Goal: Task Accomplishment & Management: Complete application form

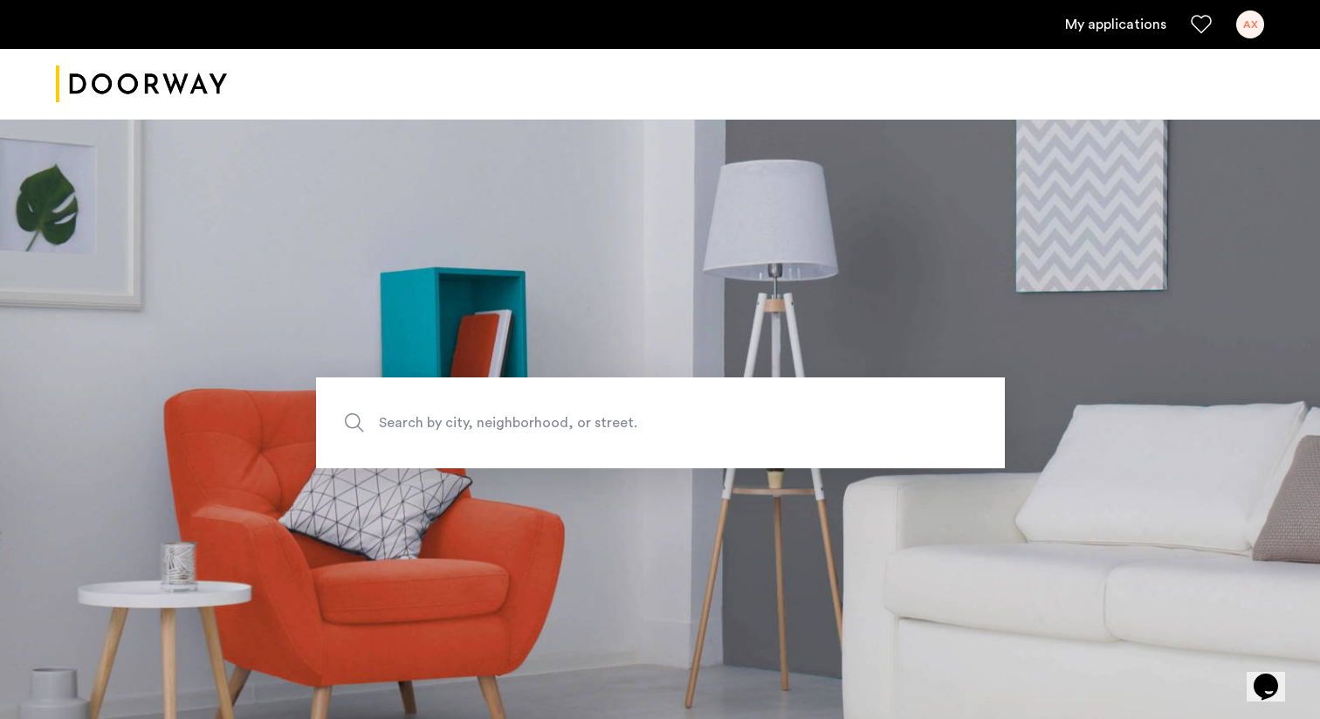
click at [1091, 31] on link "My applications" at bounding box center [1115, 24] width 101 height 21
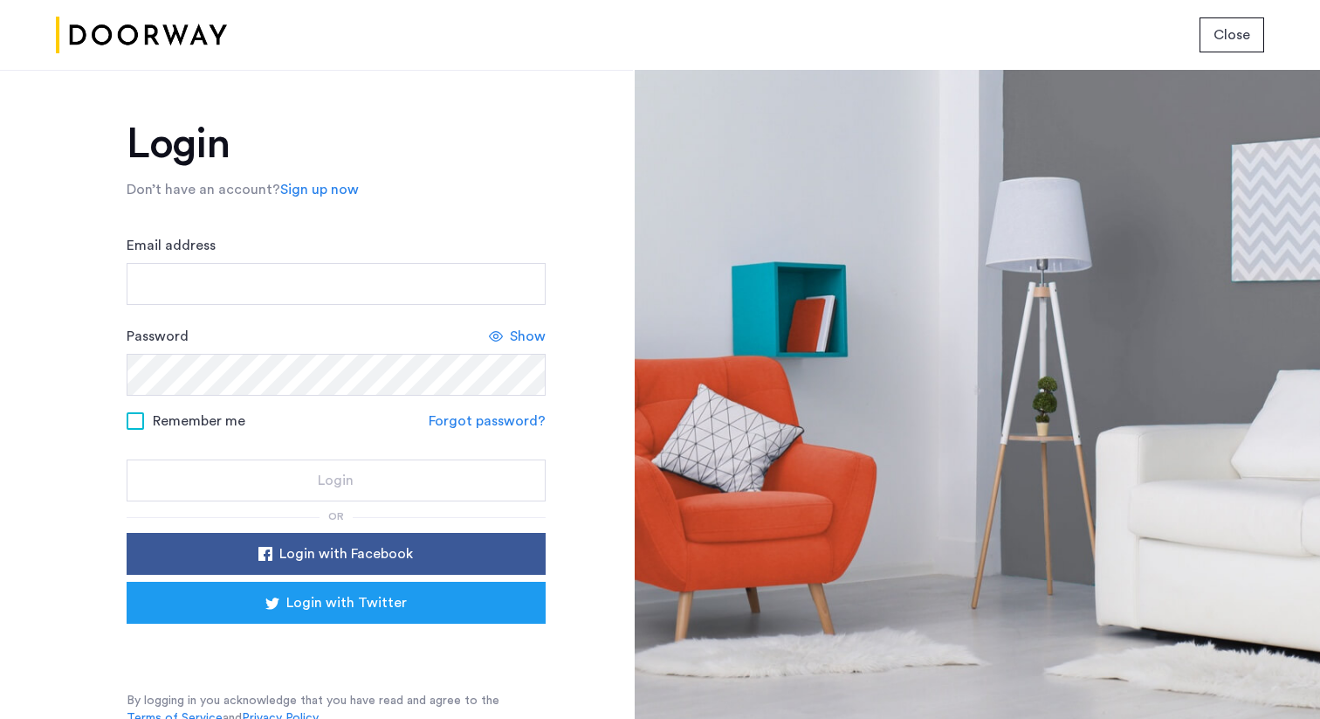
click at [327, 254] on div "Email address" at bounding box center [336, 270] width 419 height 70
click at [309, 278] on input "Email address" at bounding box center [336, 284] width 419 height 42
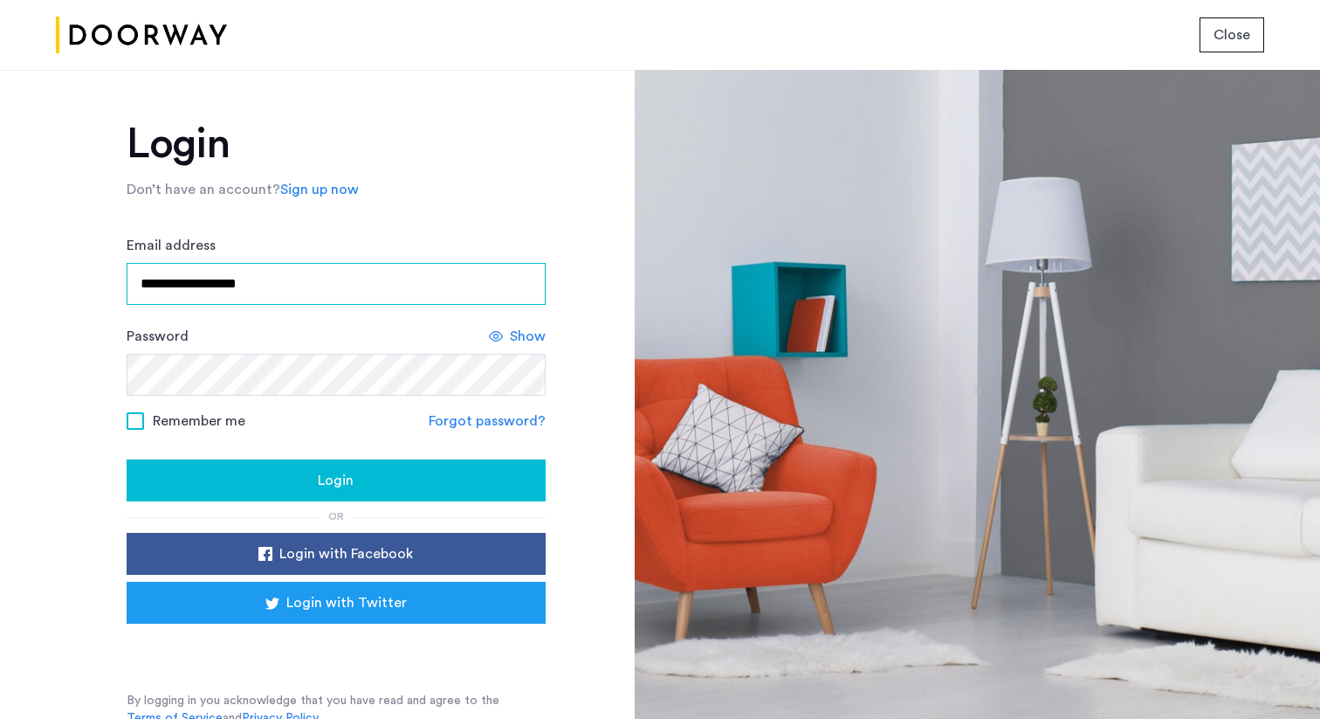
type input "**********"
click at [190, 414] on span "Remember me" at bounding box center [199, 420] width 93 height 21
click at [245, 472] on div "Login" at bounding box center [336, 480] width 391 height 21
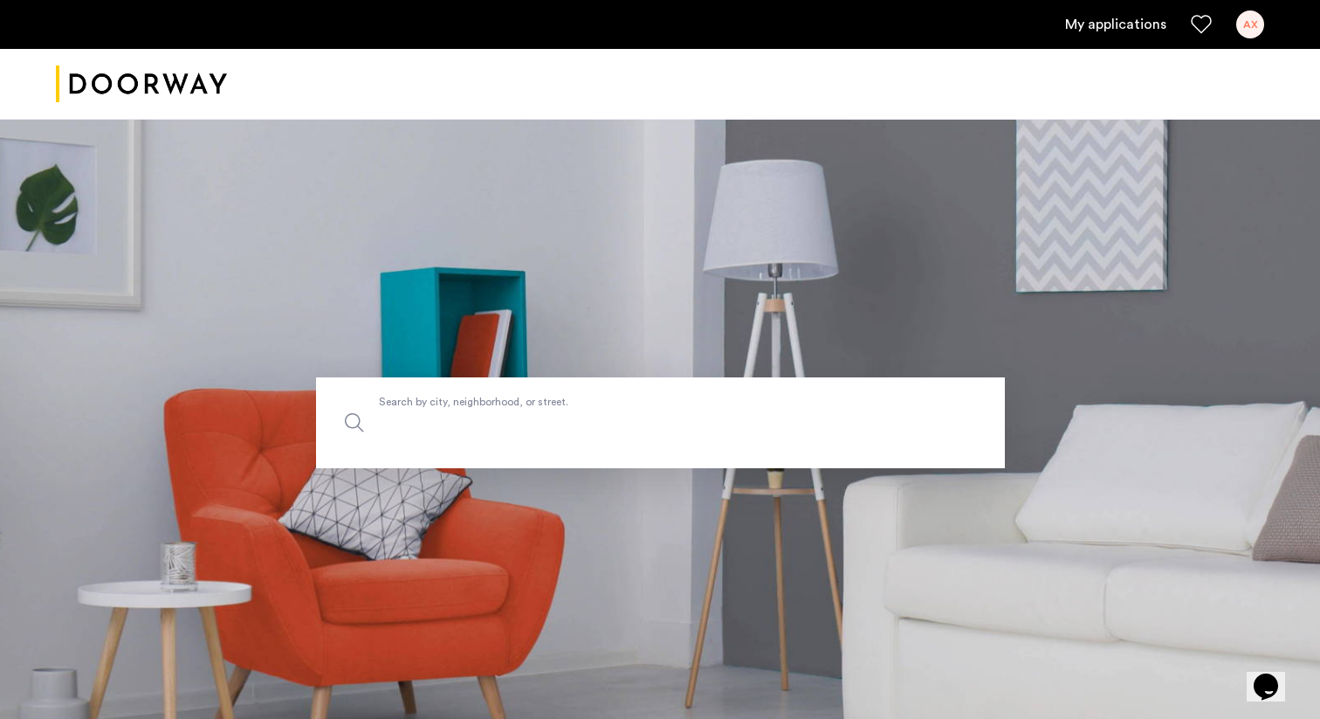
click at [644, 406] on label "Search by city, neighborhood, or street." at bounding box center [660, 422] width 689 height 91
click at [644, 406] on input "Search by city, neighborhood, or street." at bounding box center [660, 422] width 689 height 91
click at [837, 277] on section "Search by city, neighborhood, or street." at bounding box center [660, 422] width 1320 height 607
click at [1126, 28] on link "My applications" at bounding box center [1115, 24] width 101 height 21
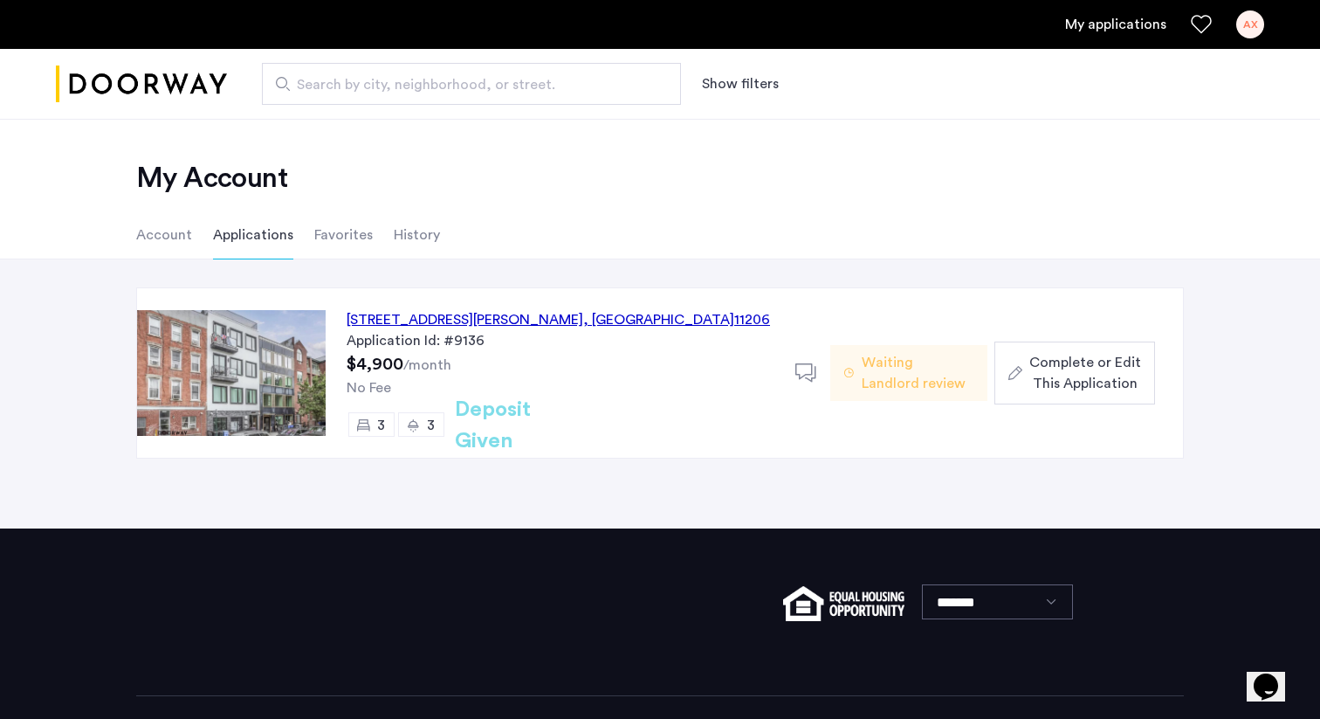
click at [1064, 352] on span "Complete or Edit This Application" at bounding box center [1085, 373] width 112 height 42
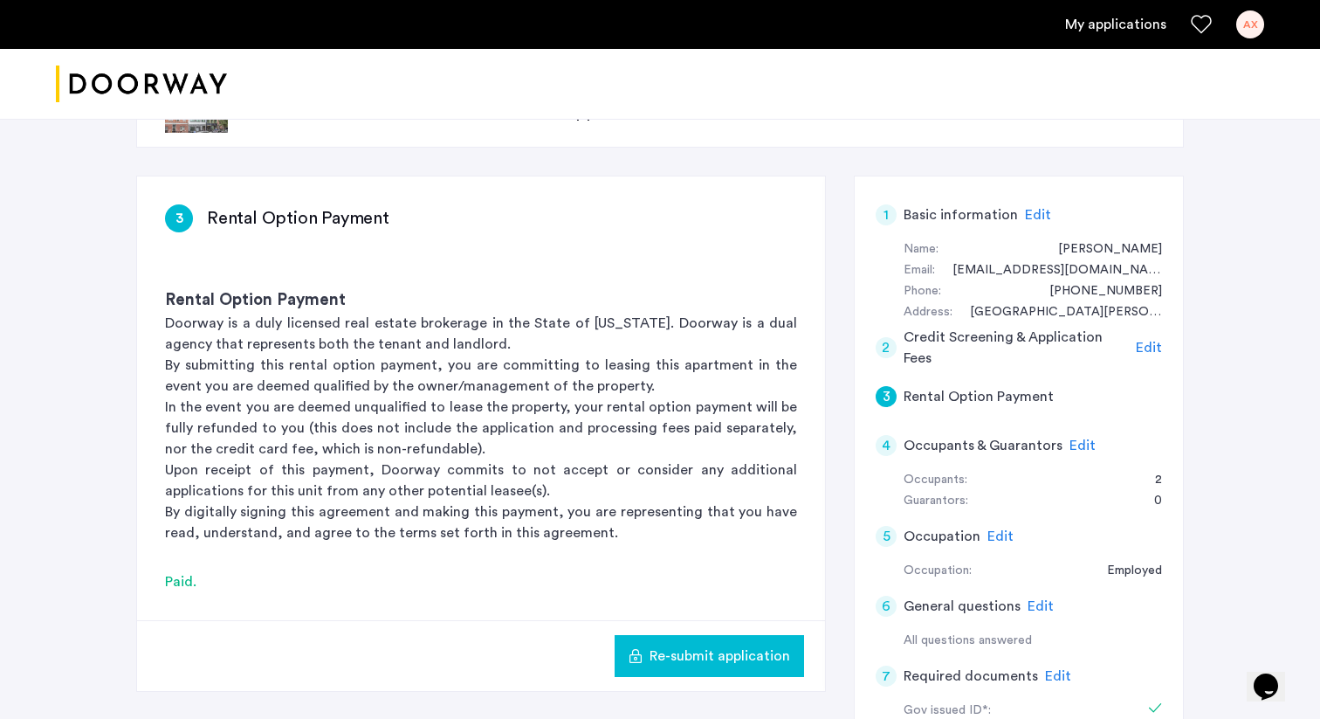
scroll to position [198, 0]
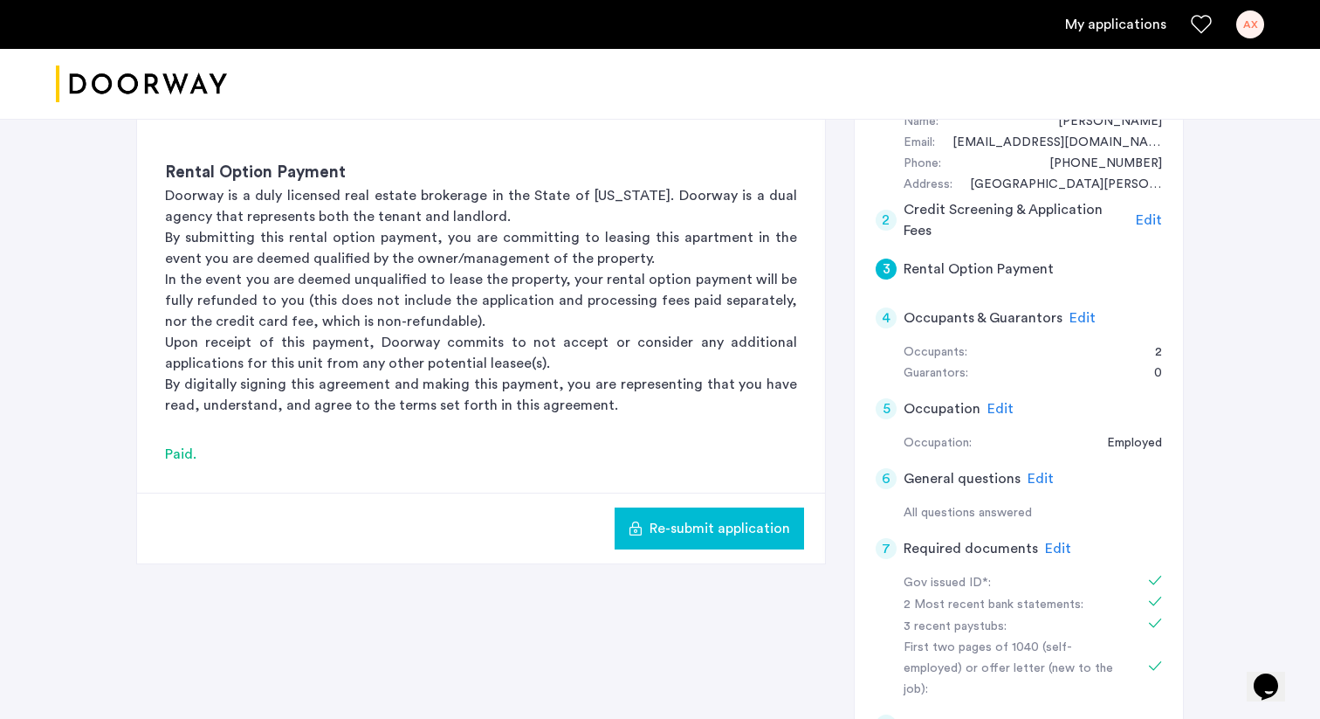
click at [1045, 541] on span "Edit" at bounding box center [1058, 548] width 26 height 14
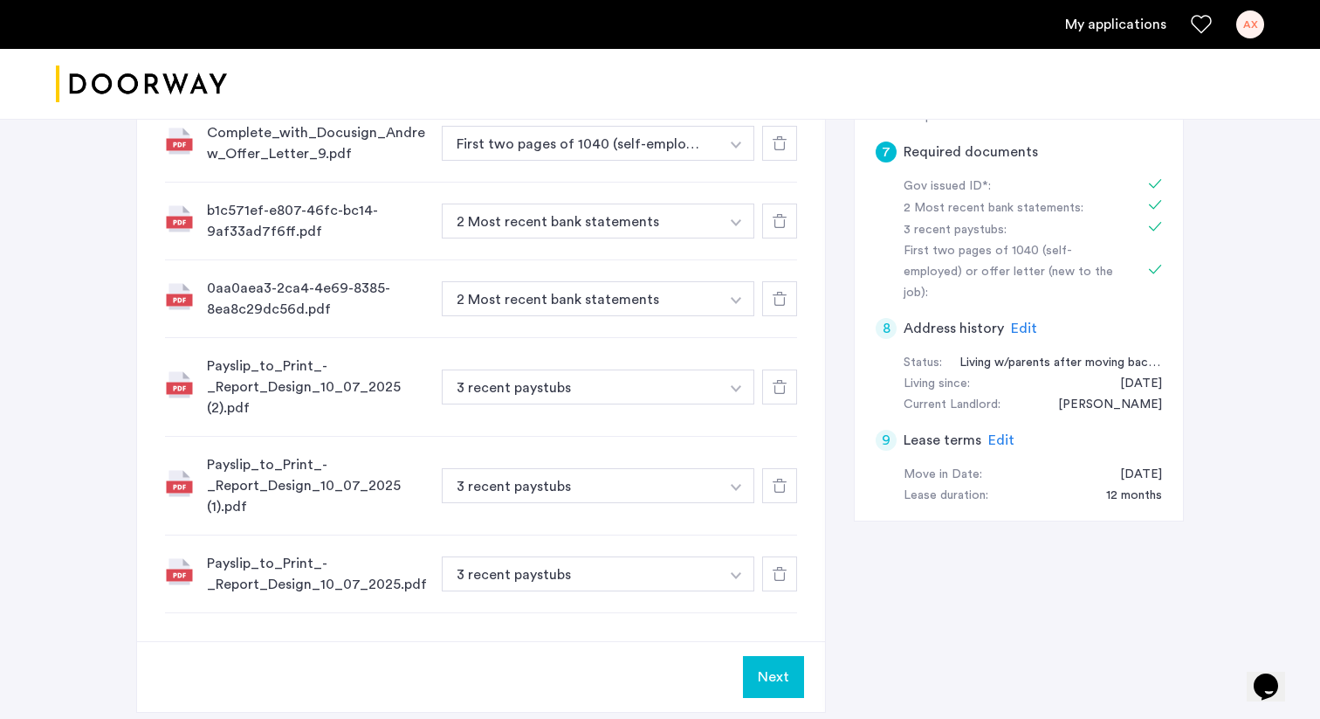
scroll to position [519, 0]
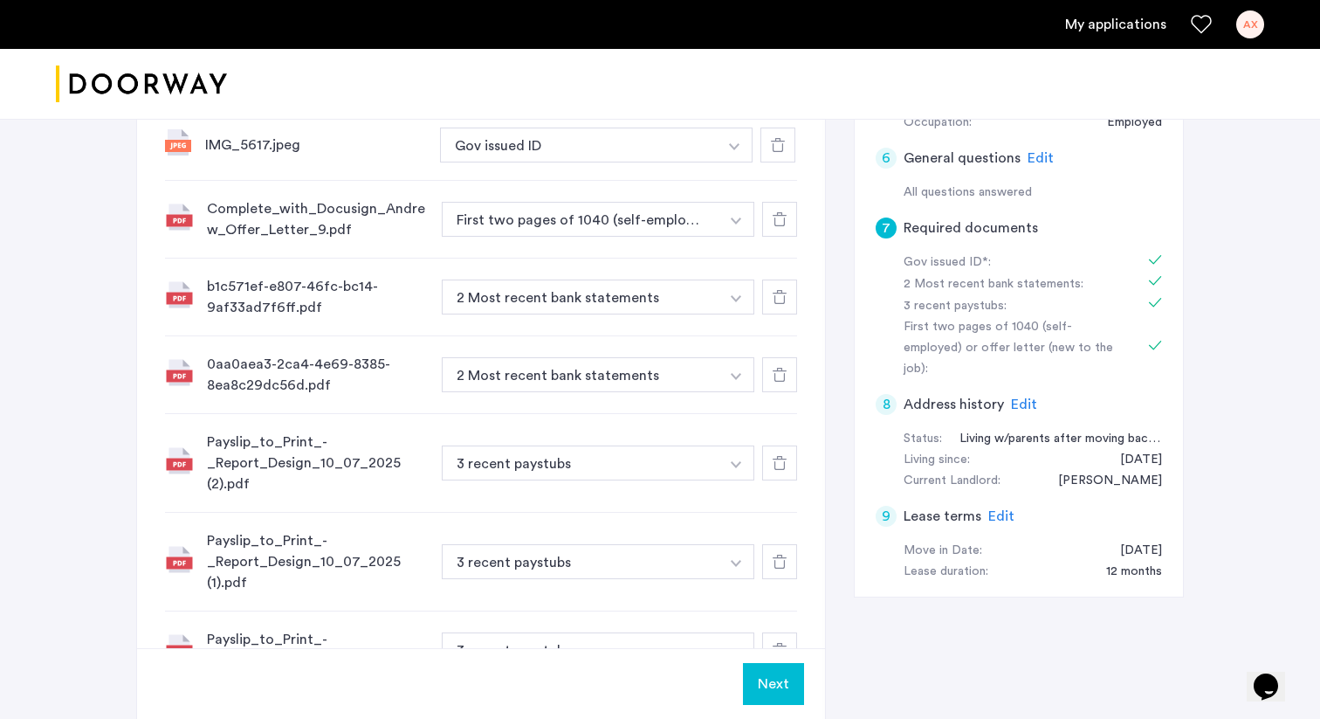
click at [788, 298] on div at bounding box center [779, 296] width 35 height 35
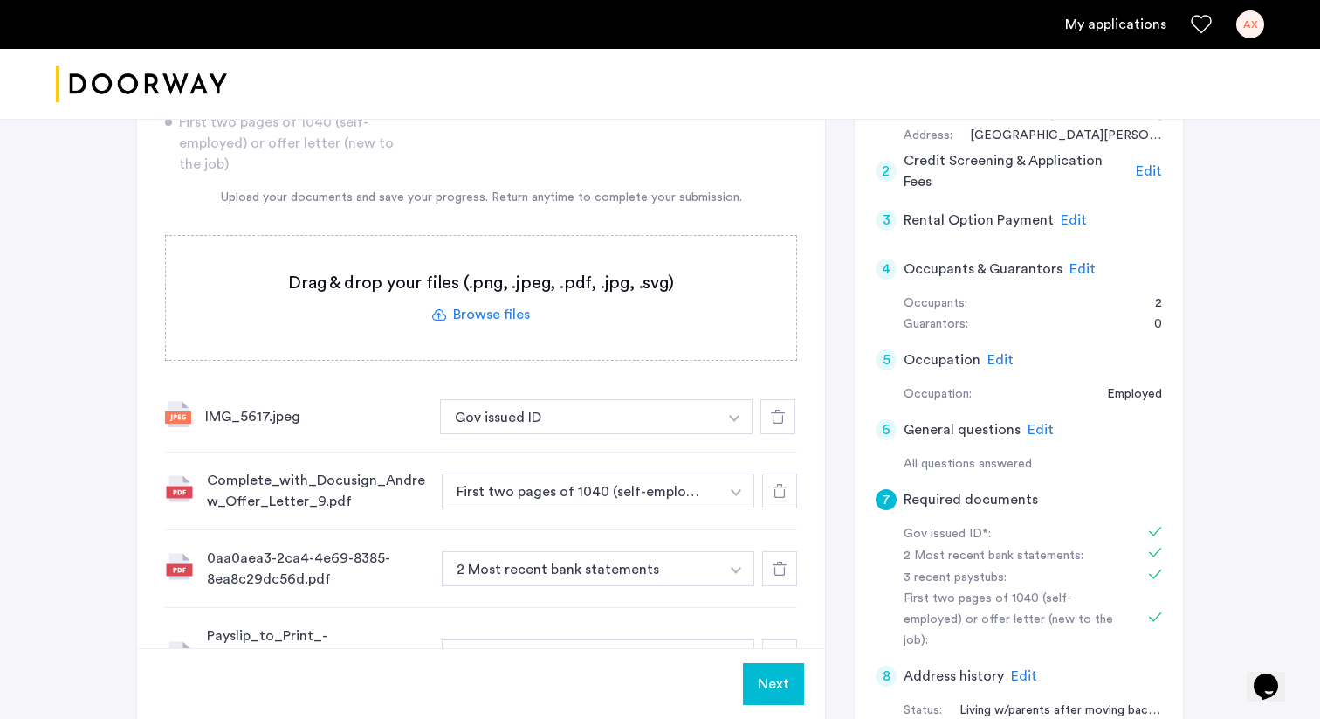
scroll to position [258, 0]
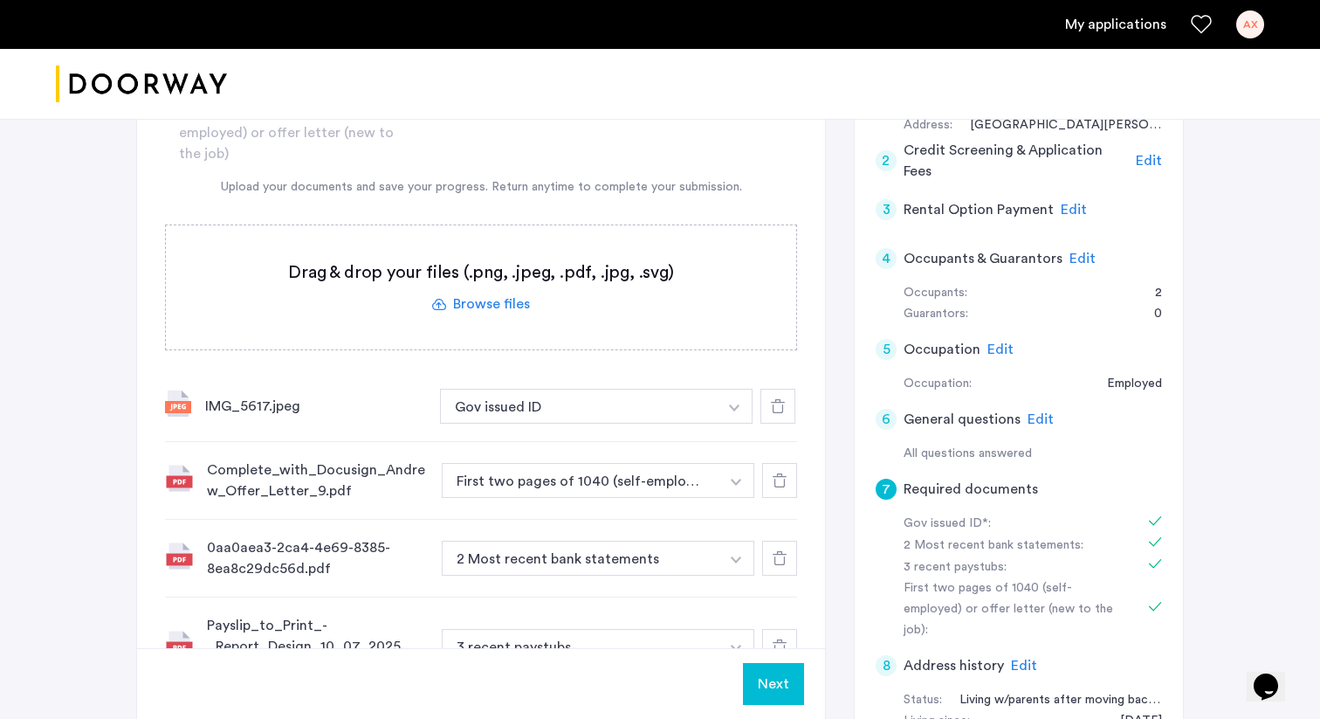
click at [500, 300] on label at bounding box center [481, 287] width 630 height 124
click at [0, 0] on input "file" at bounding box center [0, 0] width 0 height 0
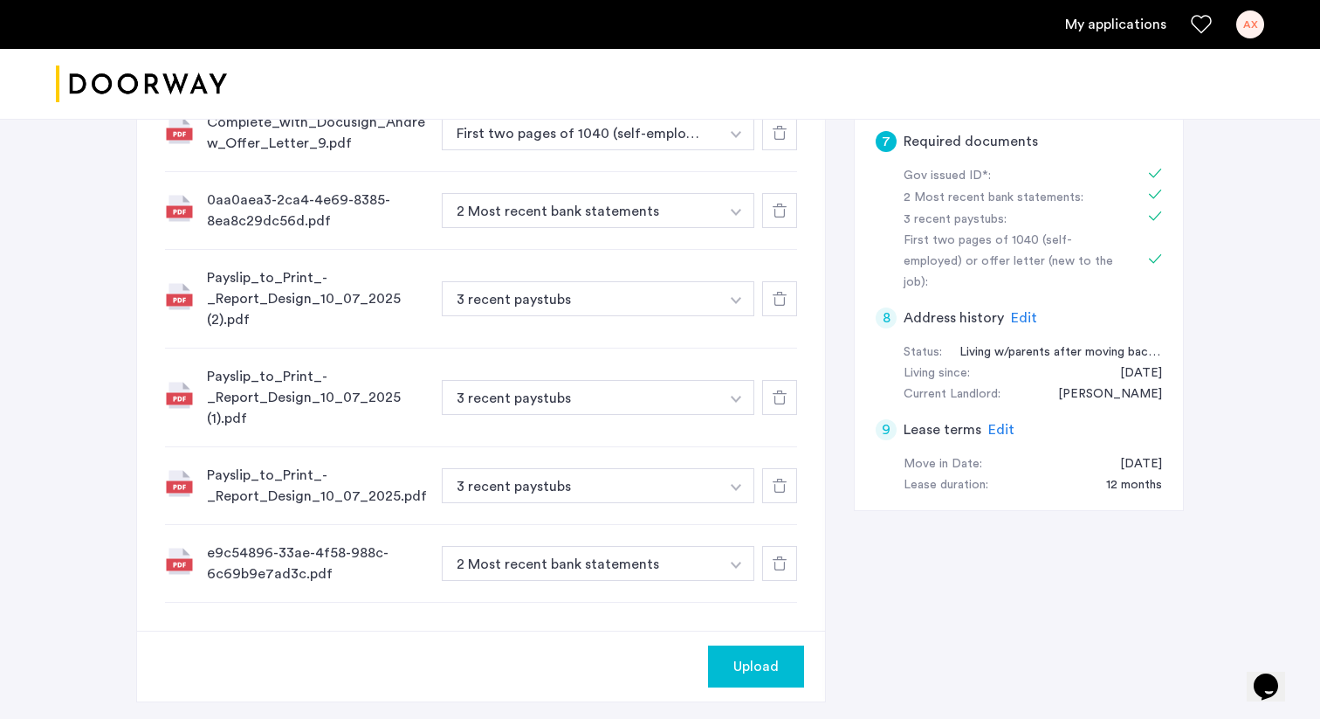
scroll to position [648, 0]
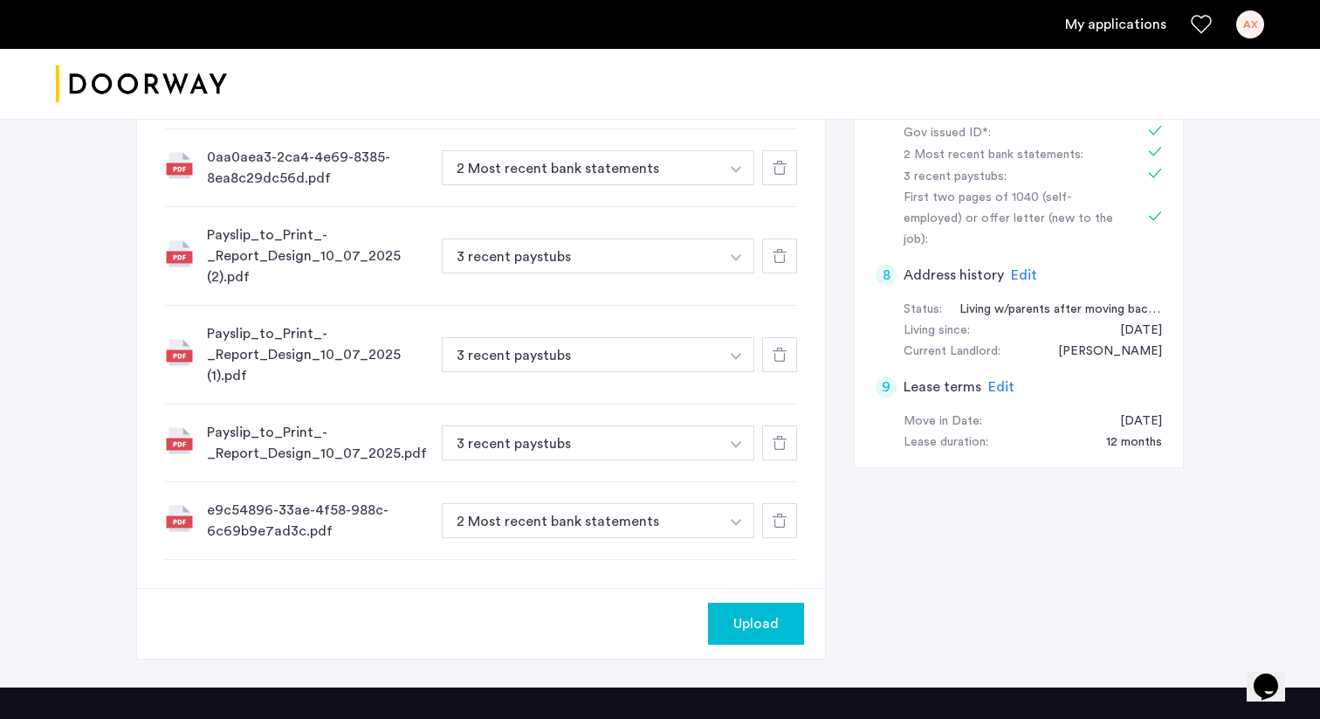
click at [747, 617] on span "Upload" at bounding box center [755, 623] width 45 height 21
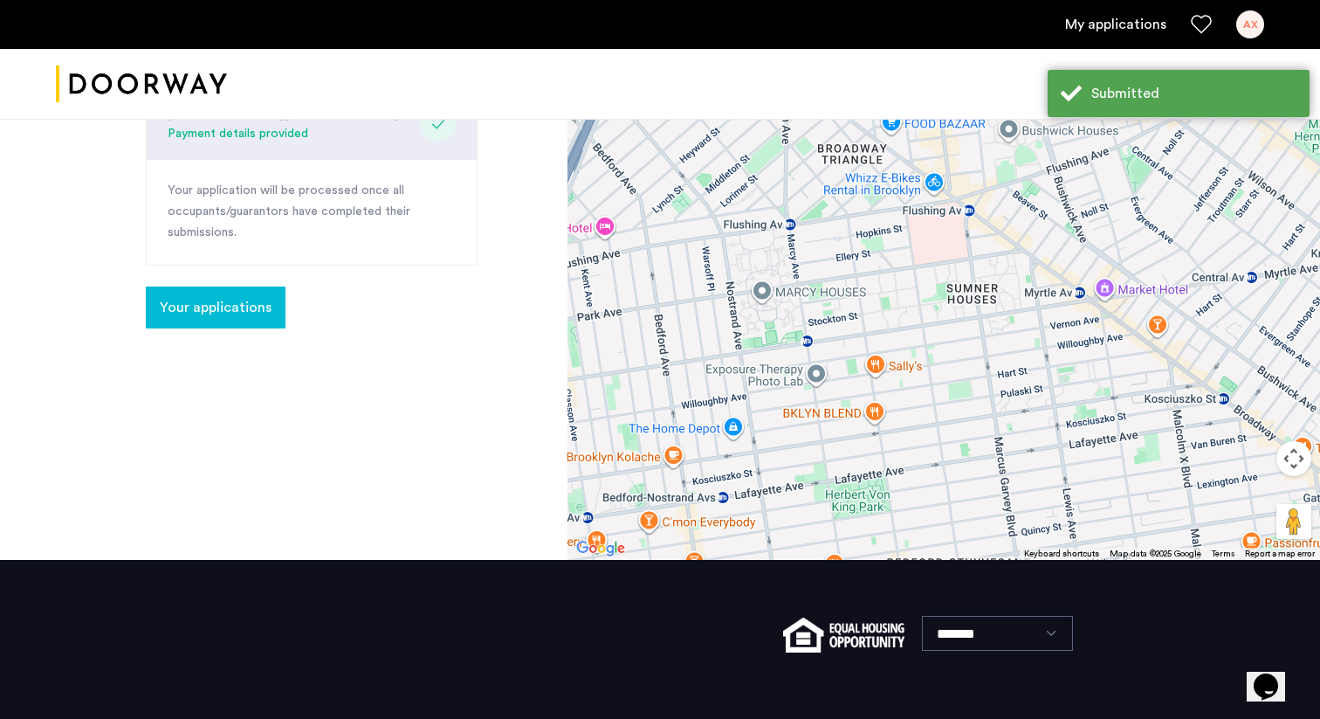
scroll to position [433, 0]
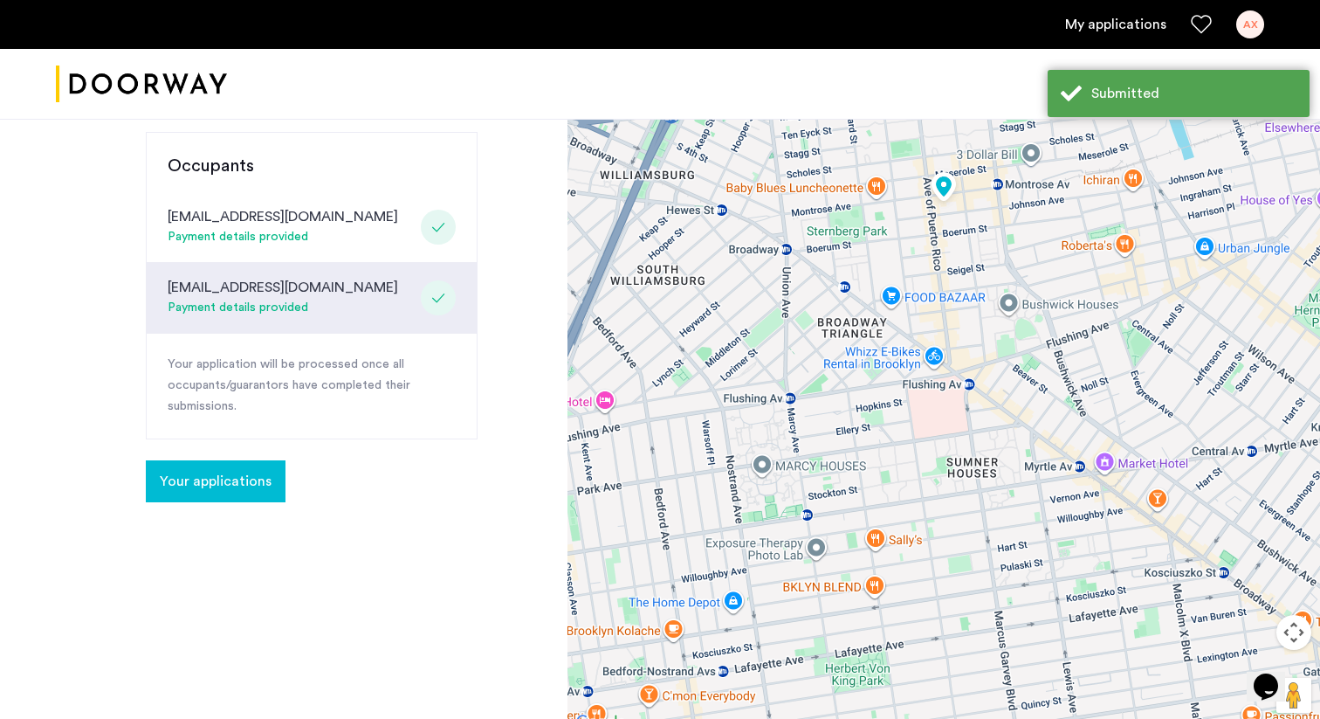
click at [218, 471] on span "Your applications" at bounding box center [216, 481] width 112 height 21
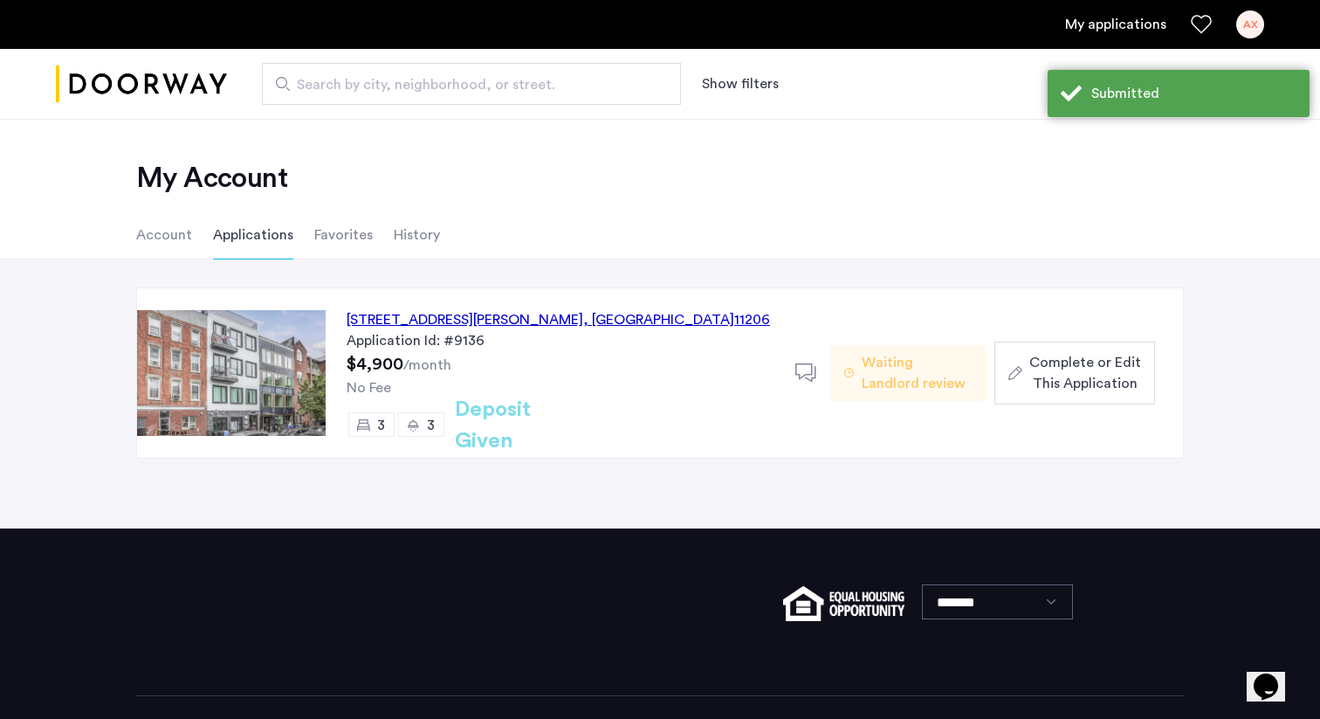
click at [1062, 360] on span "Complete or Edit This Application" at bounding box center [1085, 373] width 112 height 42
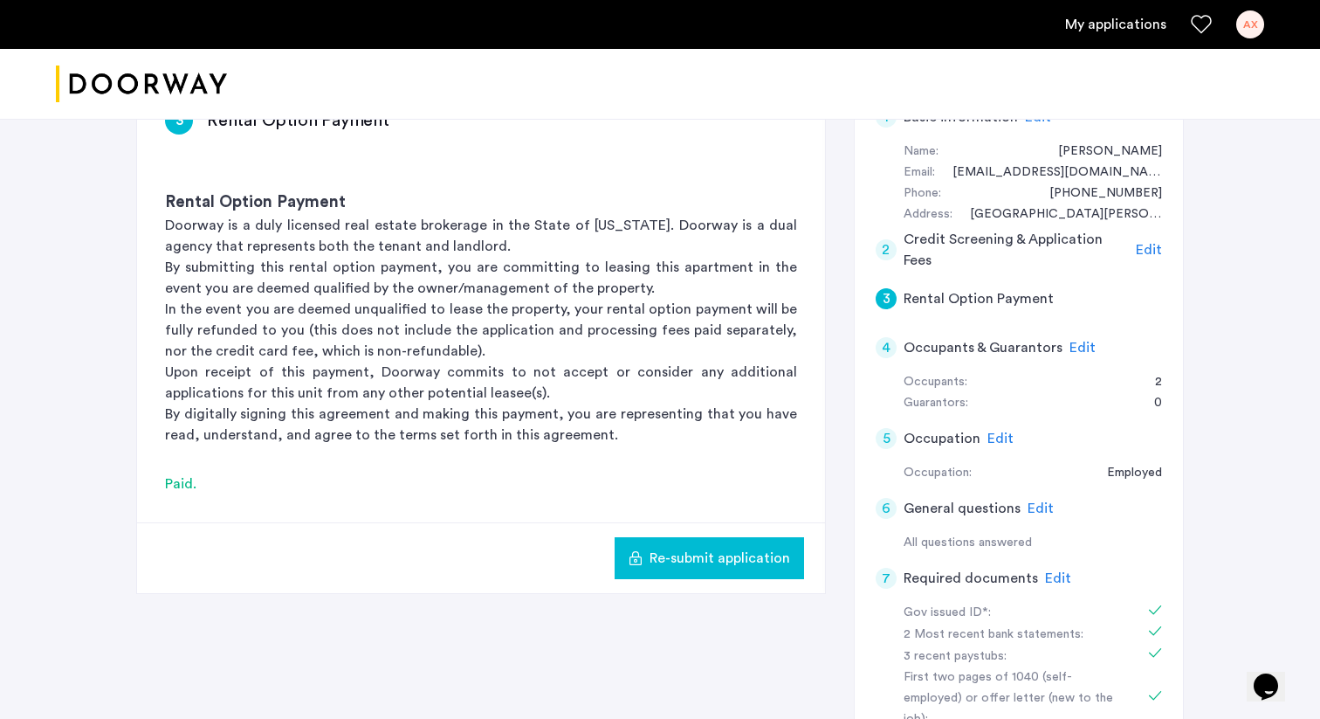
scroll to position [244, 0]
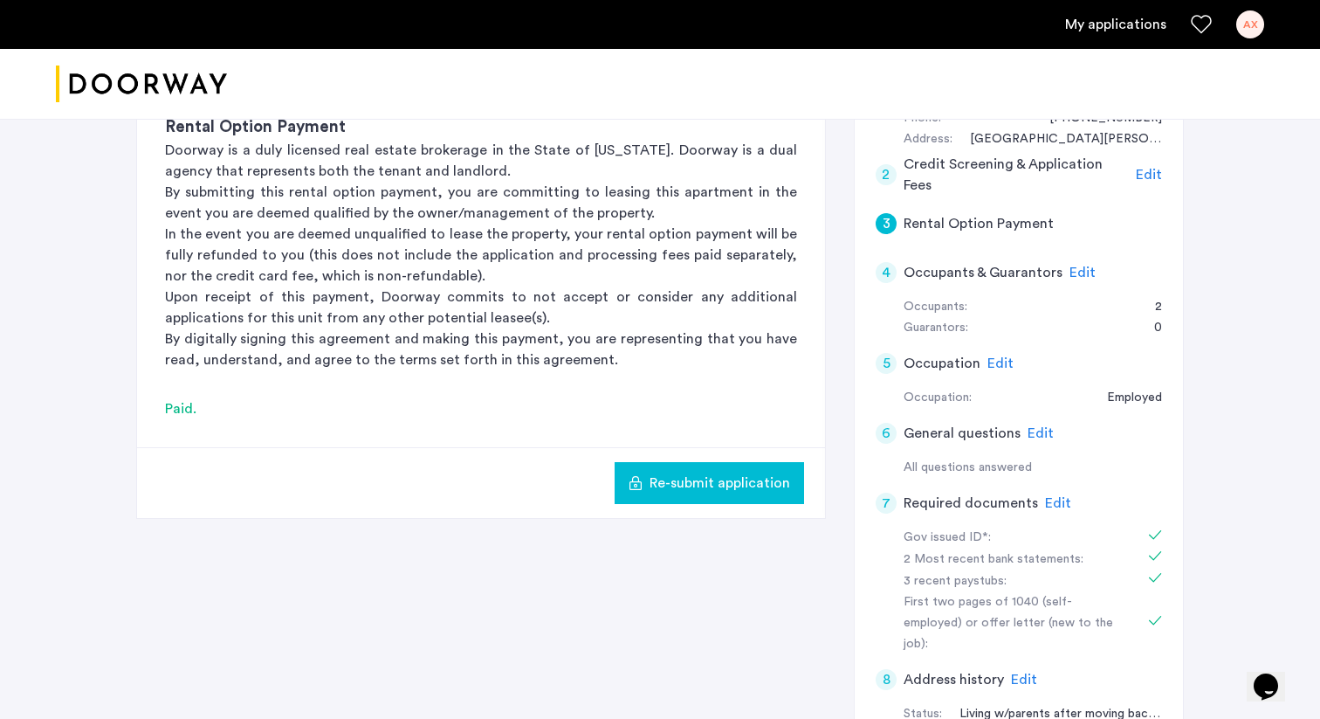
click at [1058, 506] on span "Edit" at bounding box center [1058, 503] width 26 height 14
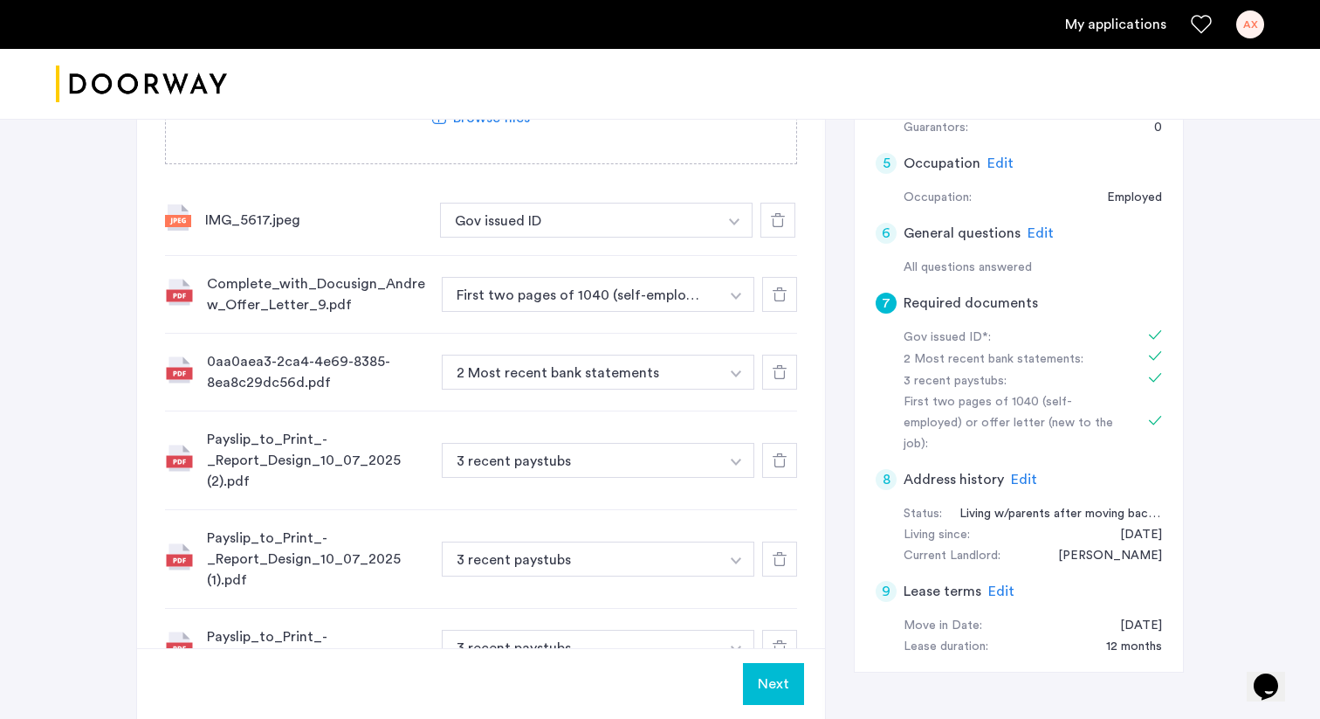
scroll to position [397, 0]
